Goal: Register for event/course

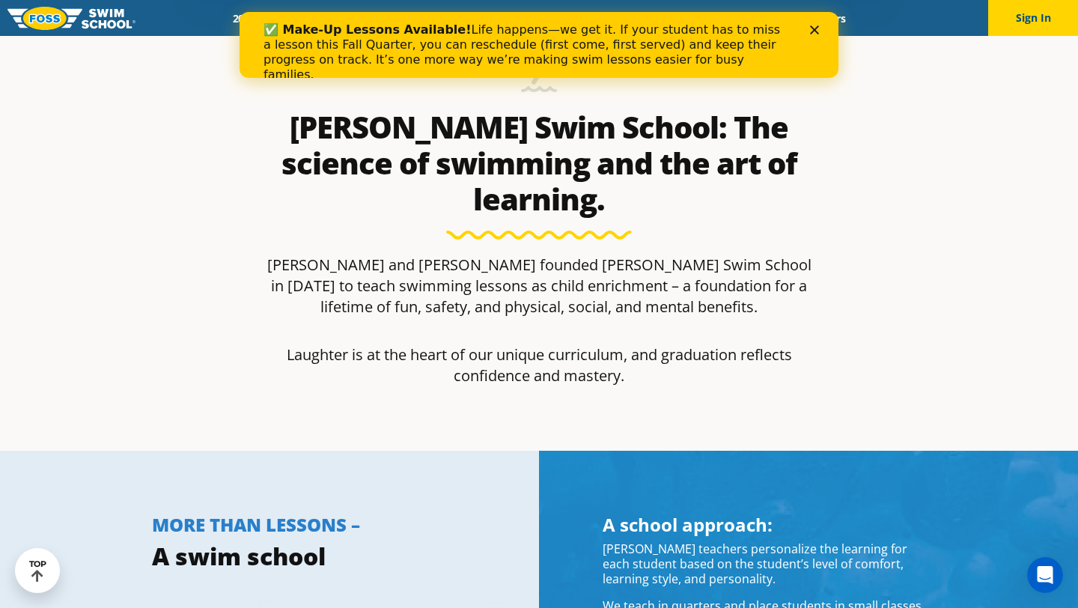
click at [817, 30] on icon "Close" at bounding box center [814, 29] width 9 height 9
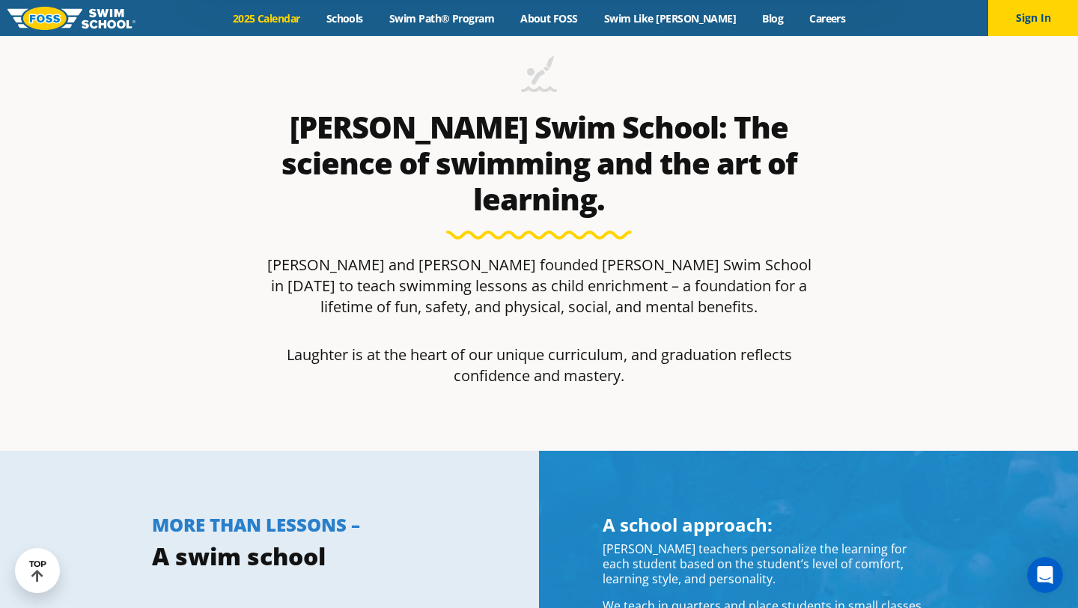
click at [293, 22] on link "2025 Calendar" at bounding box center [266, 18] width 94 height 14
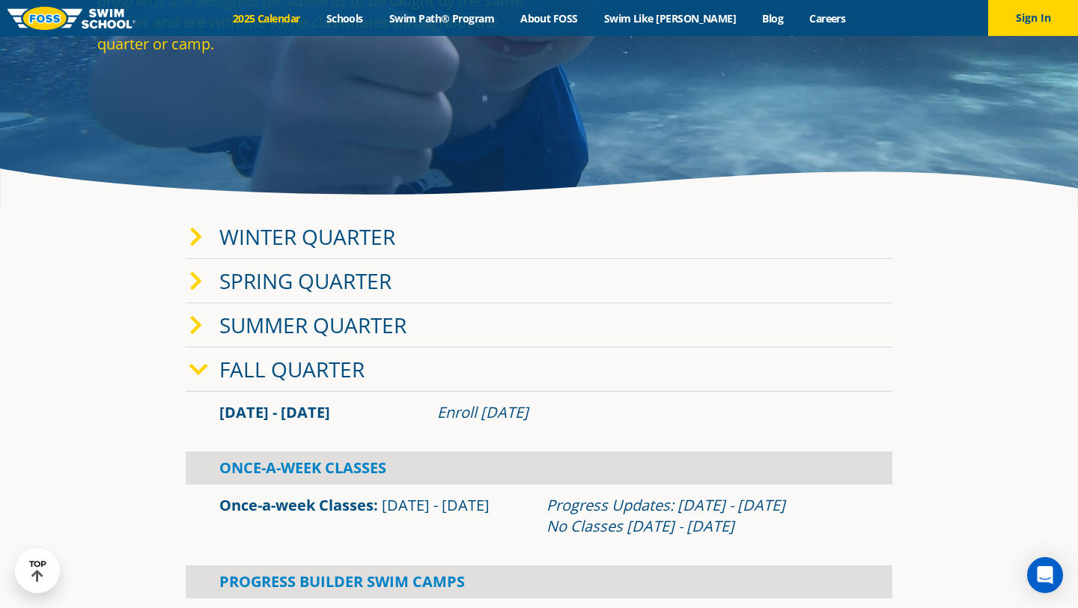
scroll to position [217, 0]
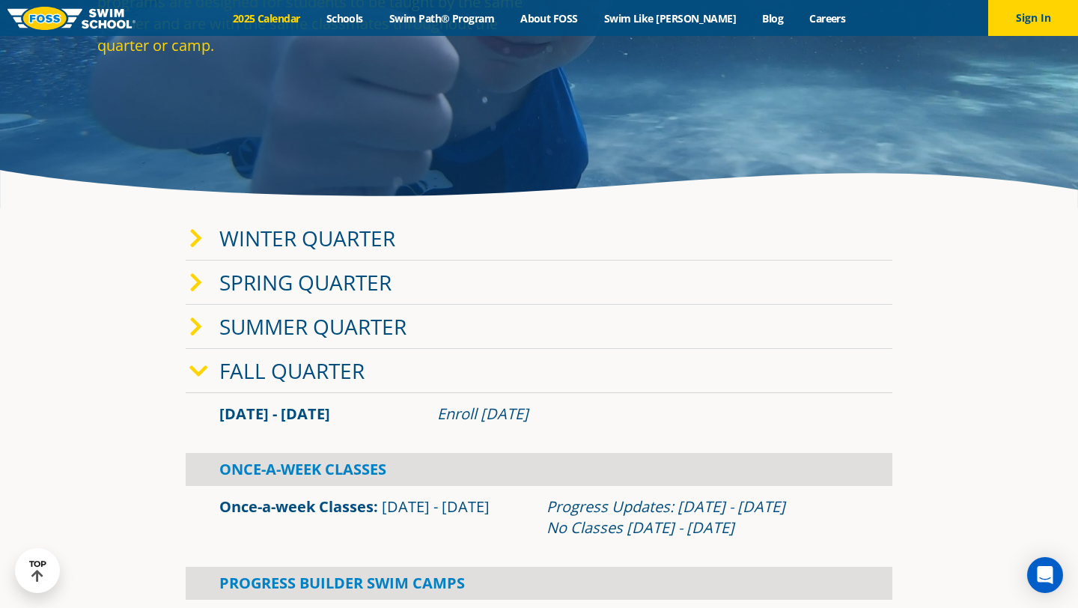
click at [198, 240] on icon at bounding box center [195, 238] width 13 height 21
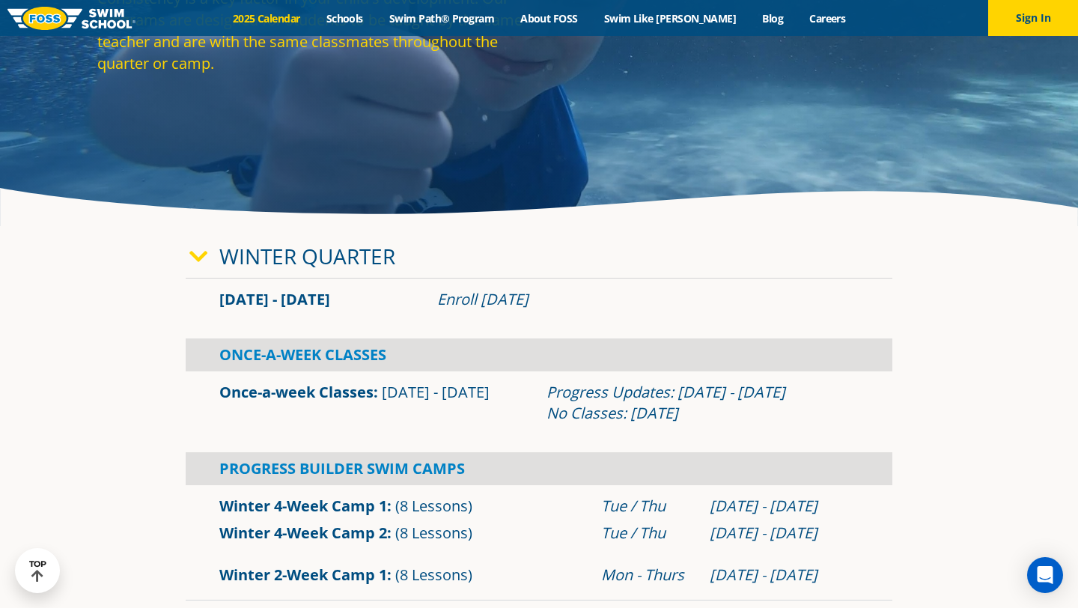
scroll to position [197, 0]
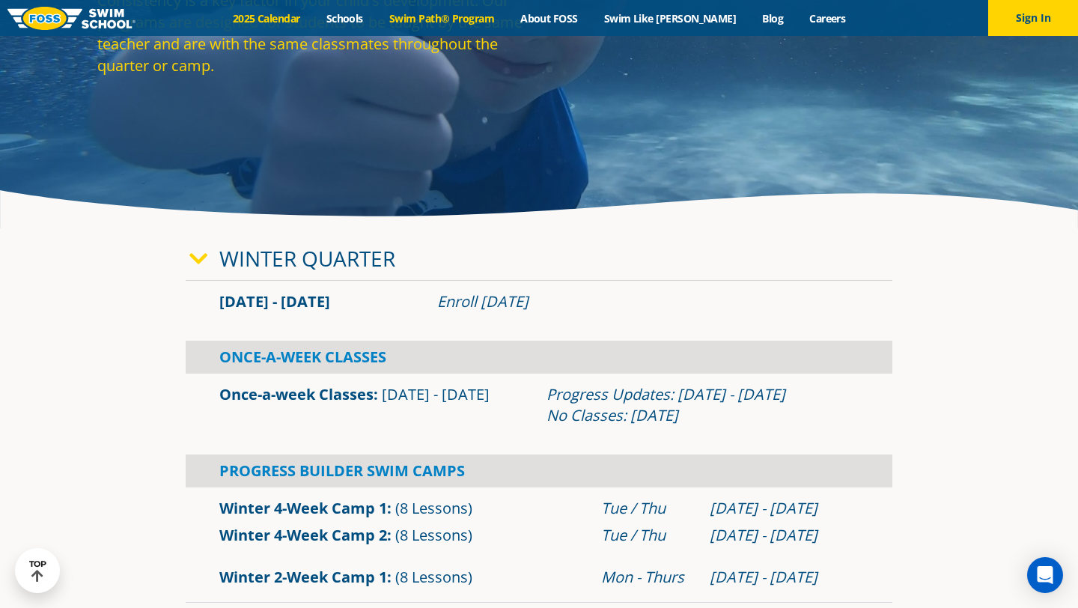
click at [472, 17] on link "Swim Path® Program" at bounding box center [441, 18] width 131 height 14
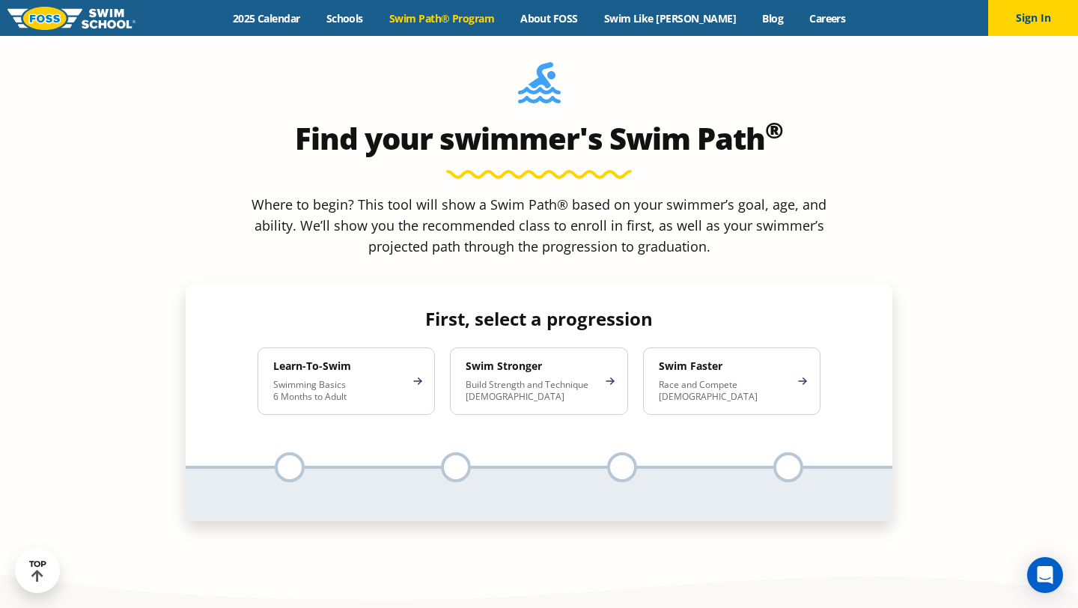
scroll to position [1371, 0]
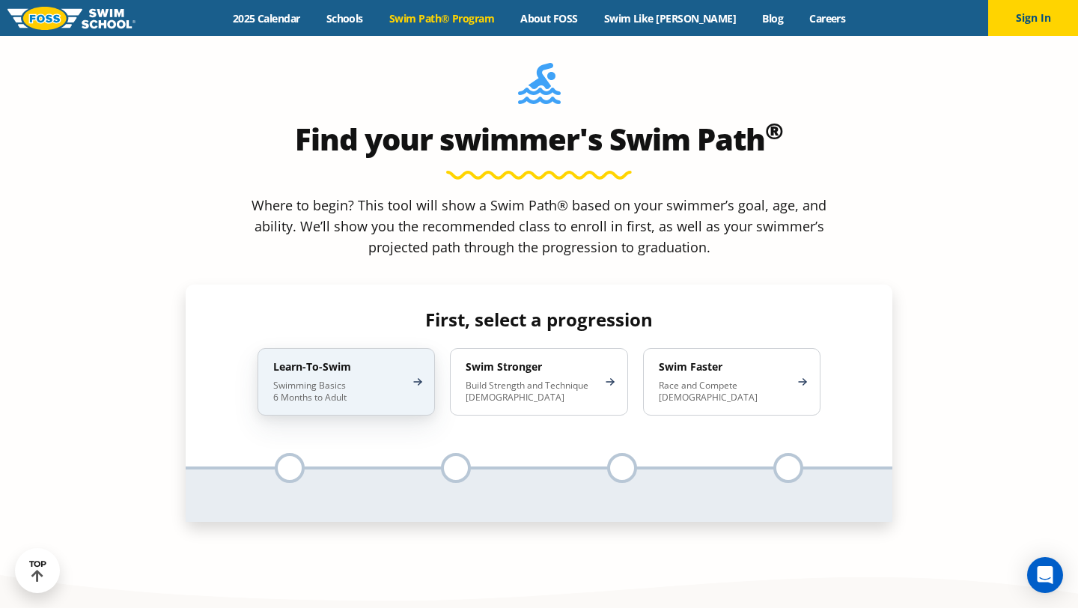
click at [369, 348] on div "Learn-To-Swim Swimming Basics 6 Months to Adult" at bounding box center [345, 381] width 177 height 67
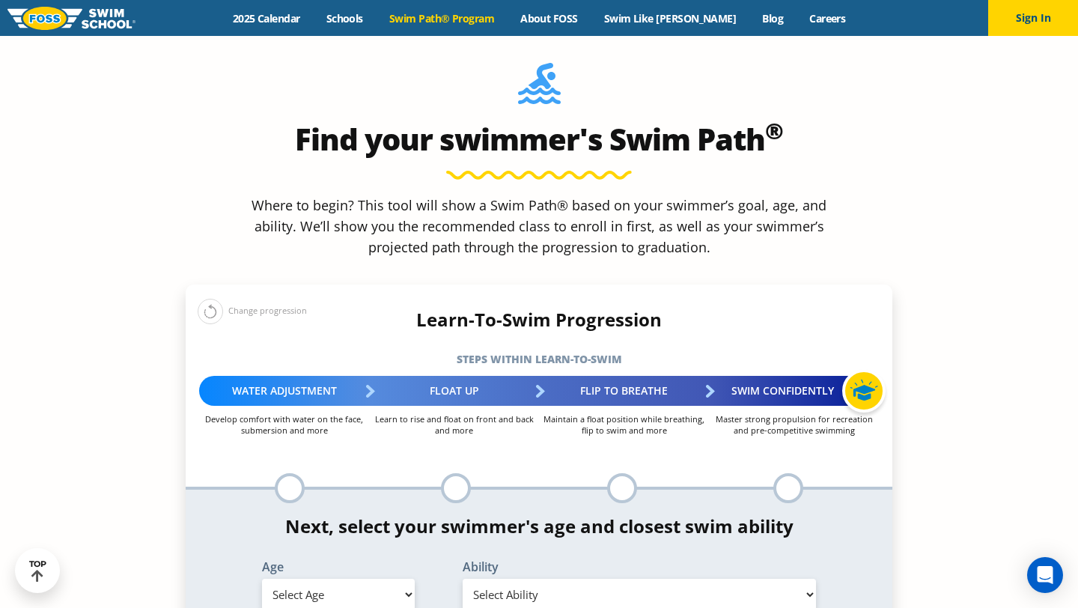
click at [350, 579] on select "Select Age 6 months - 1 year 1 year 2 years 3 years 4 years 5 years 6 years 7 y…" at bounding box center [338, 594] width 153 height 31
select select "5-years"
click at [262, 579] on select "Select Age 6 months - 1 year 1 year 2 years 3 years 4 years 5 years 6 years 7 y…" at bounding box center [338, 594] width 153 height 31
click at [519, 579] on select "Select Ability First in-water experience When in the water, reliant on a life j…" at bounding box center [639, 594] width 353 height 31
select select "5-years-when-in-the-water-reliant-on-a-life-jacket-or-floatation-device"
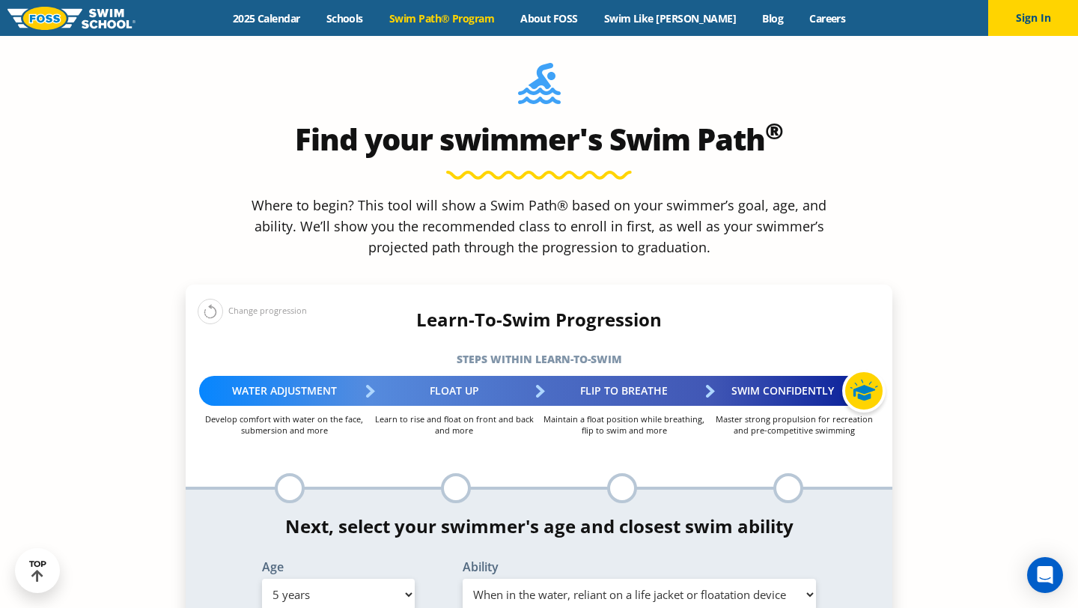
click at [463, 579] on select "Select Ability First in-water experience When in the water, reliant on a life j…" at bounding box center [639, 594] width 353 height 31
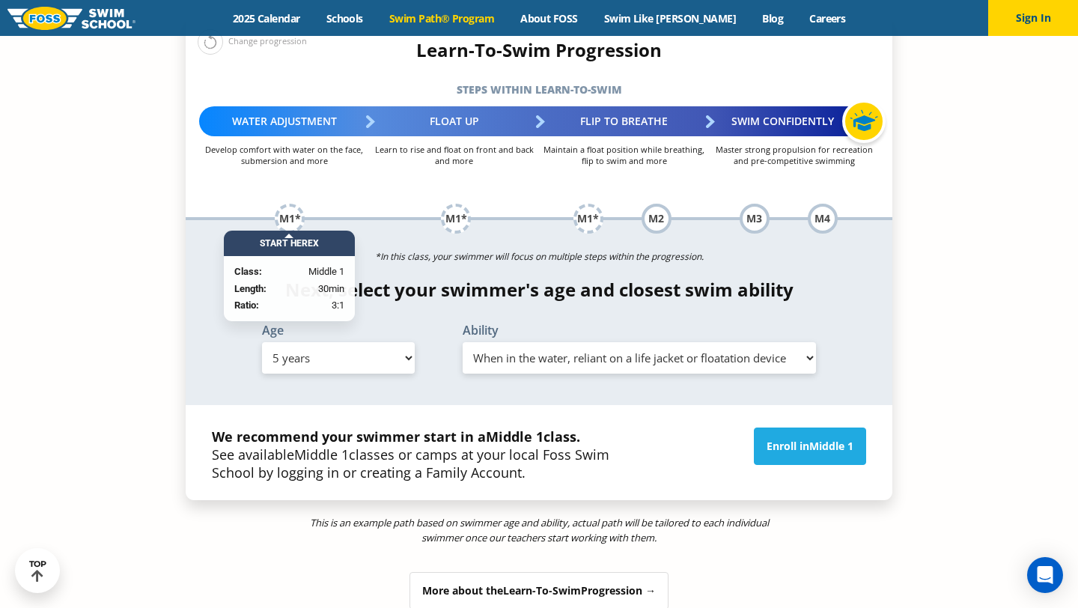
scroll to position [1638, 0]
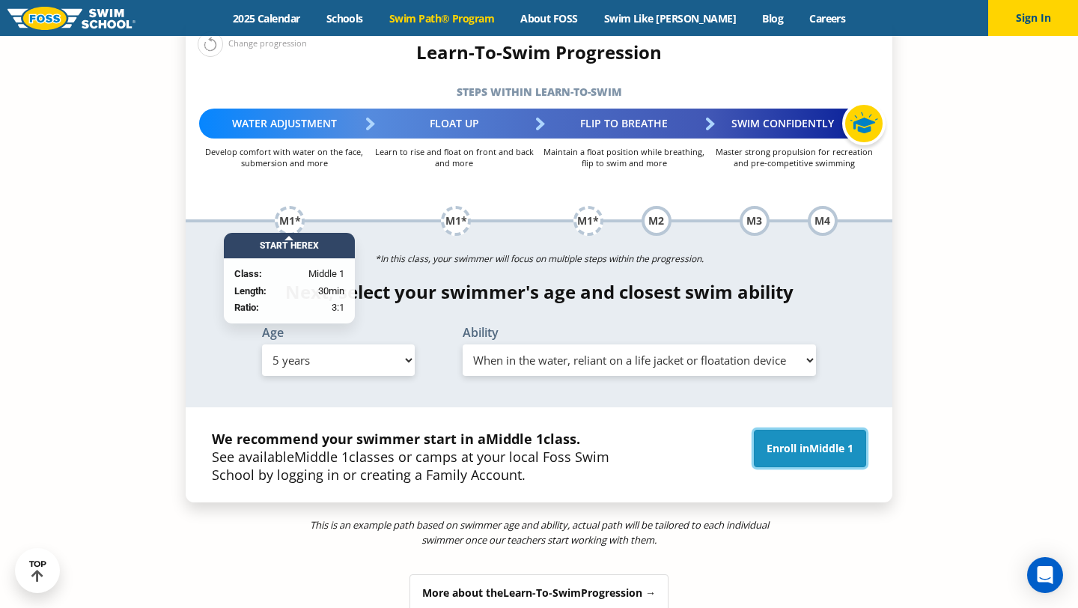
click at [781, 430] on link "Enroll in Middle 1" at bounding box center [810, 448] width 112 height 37
